Goal: Task Accomplishment & Management: Manage account settings

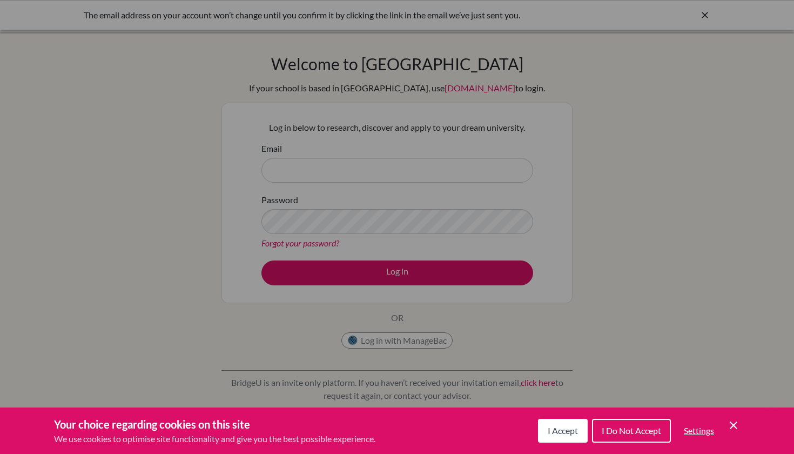
click at [558, 432] on span "I Accept" at bounding box center [563, 430] width 30 height 10
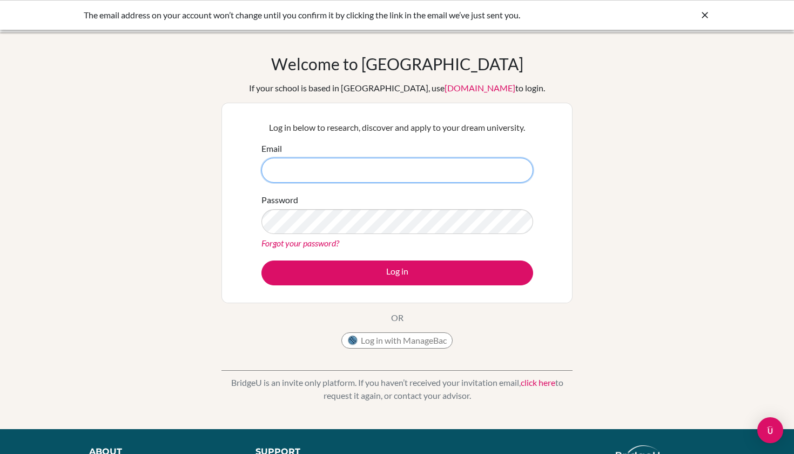
click at [337, 180] on input "Email" at bounding box center [398, 170] width 272 height 25
type input "[EMAIL_ADDRESS][DOMAIN_NAME]"
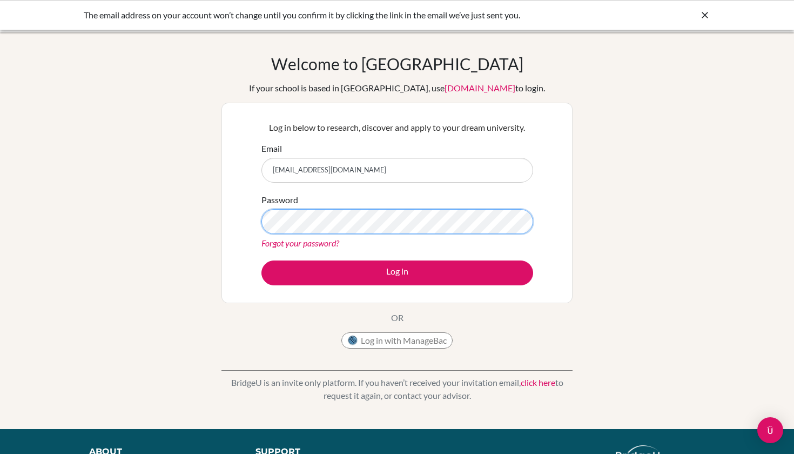
click at [397, 272] on button "Log in" at bounding box center [398, 273] width 272 height 25
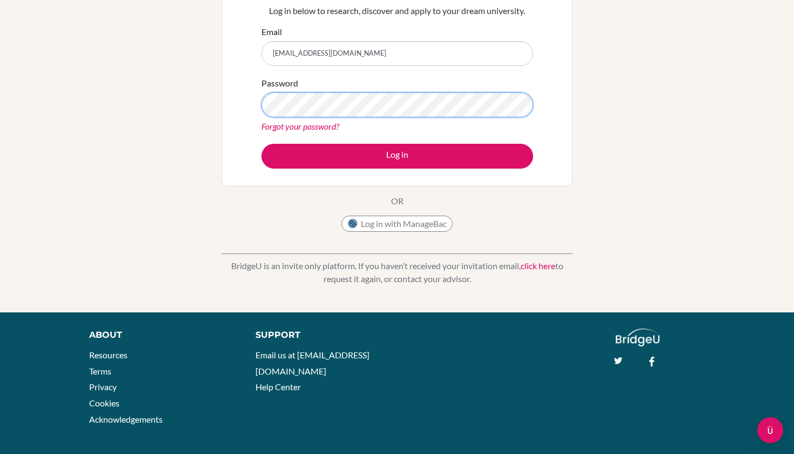
scroll to position [112, 0]
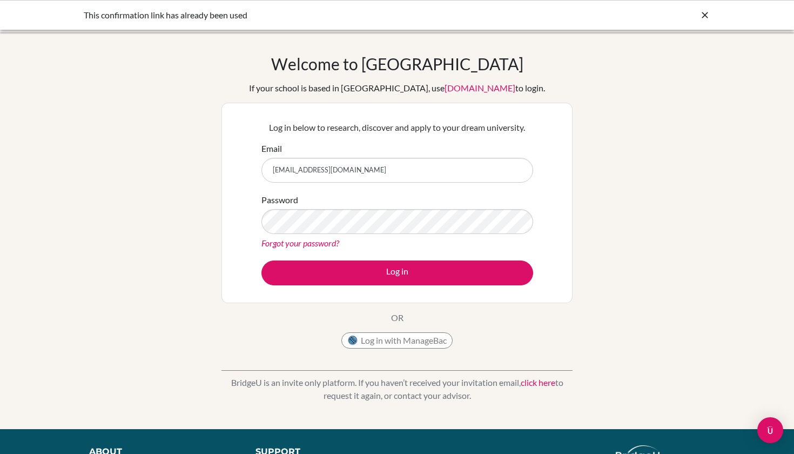
type input "[EMAIL_ADDRESS][DOMAIN_NAME]"
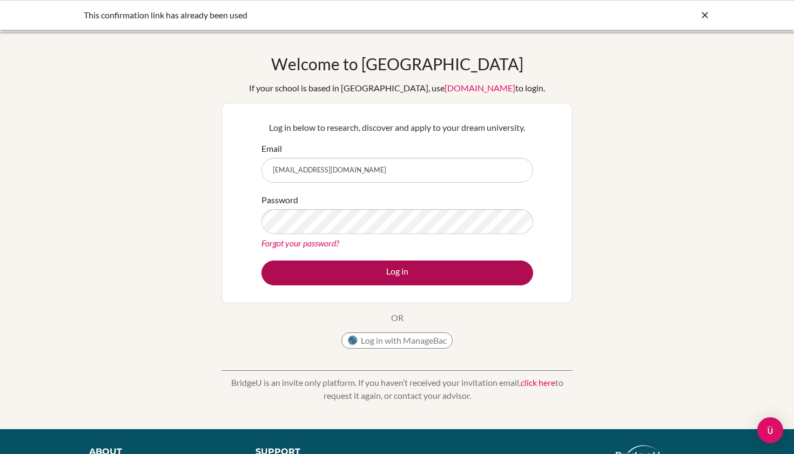
click at [397, 277] on button "Log in" at bounding box center [398, 273] width 272 height 25
click at [422, 275] on button "Log in" at bounding box center [398, 273] width 272 height 25
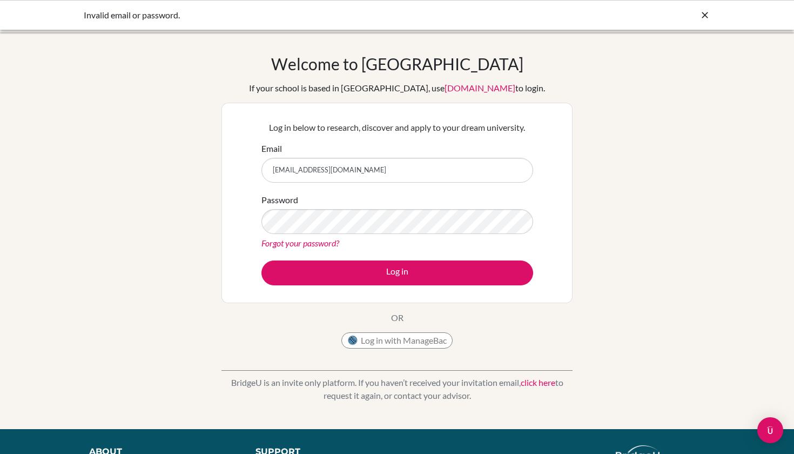
click at [308, 243] on link "Forgot your password?" at bounding box center [301, 243] width 78 height 10
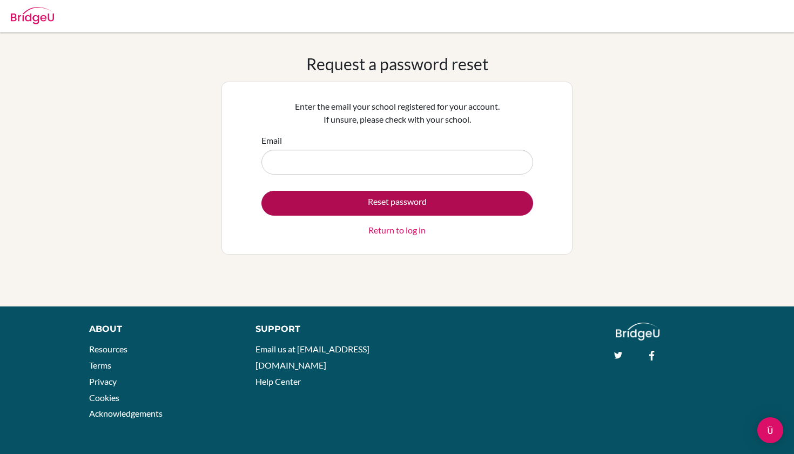
click at [399, 208] on button "Reset password" at bounding box center [398, 203] width 272 height 25
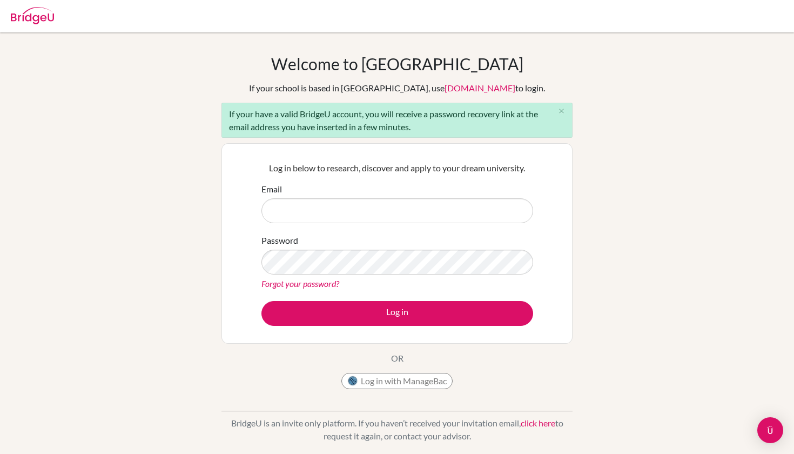
click at [320, 284] on link "Forgot your password?" at bounding box center [301, 283] width 78 height 10
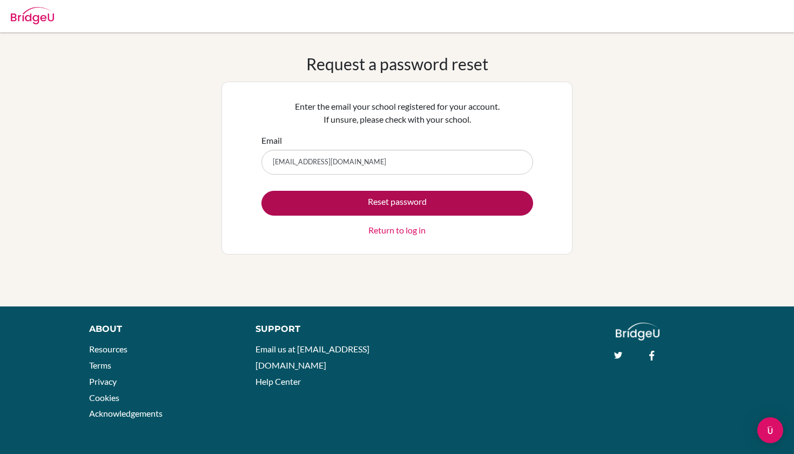
type input "[EMAIL_ADDRESS][DOMAIN_NAME]"
click at [315, 202] on button "Reset password" at bounding box center [398, 203] width 272 height 25
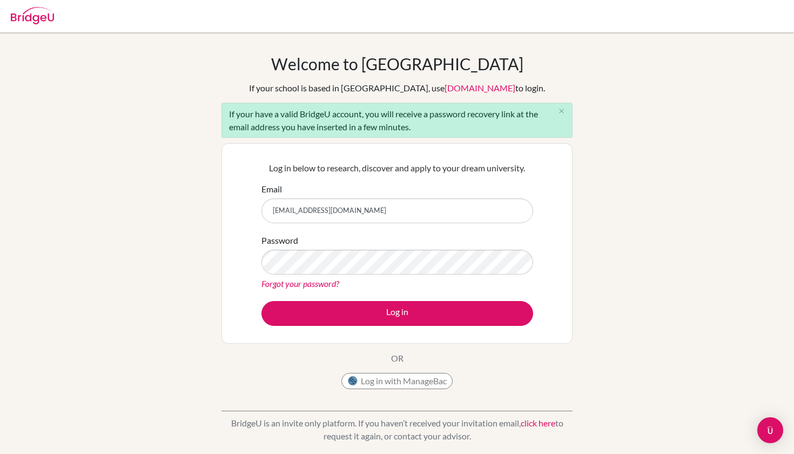
type input "[EMAIL_ADDRESS][DOMAIN_NAME]"
click at [397, 313] on button "Log in" at bounding box center [398, 313] width 272 height 25
